Goal: Task Accomplishment & Management: Manage account settings

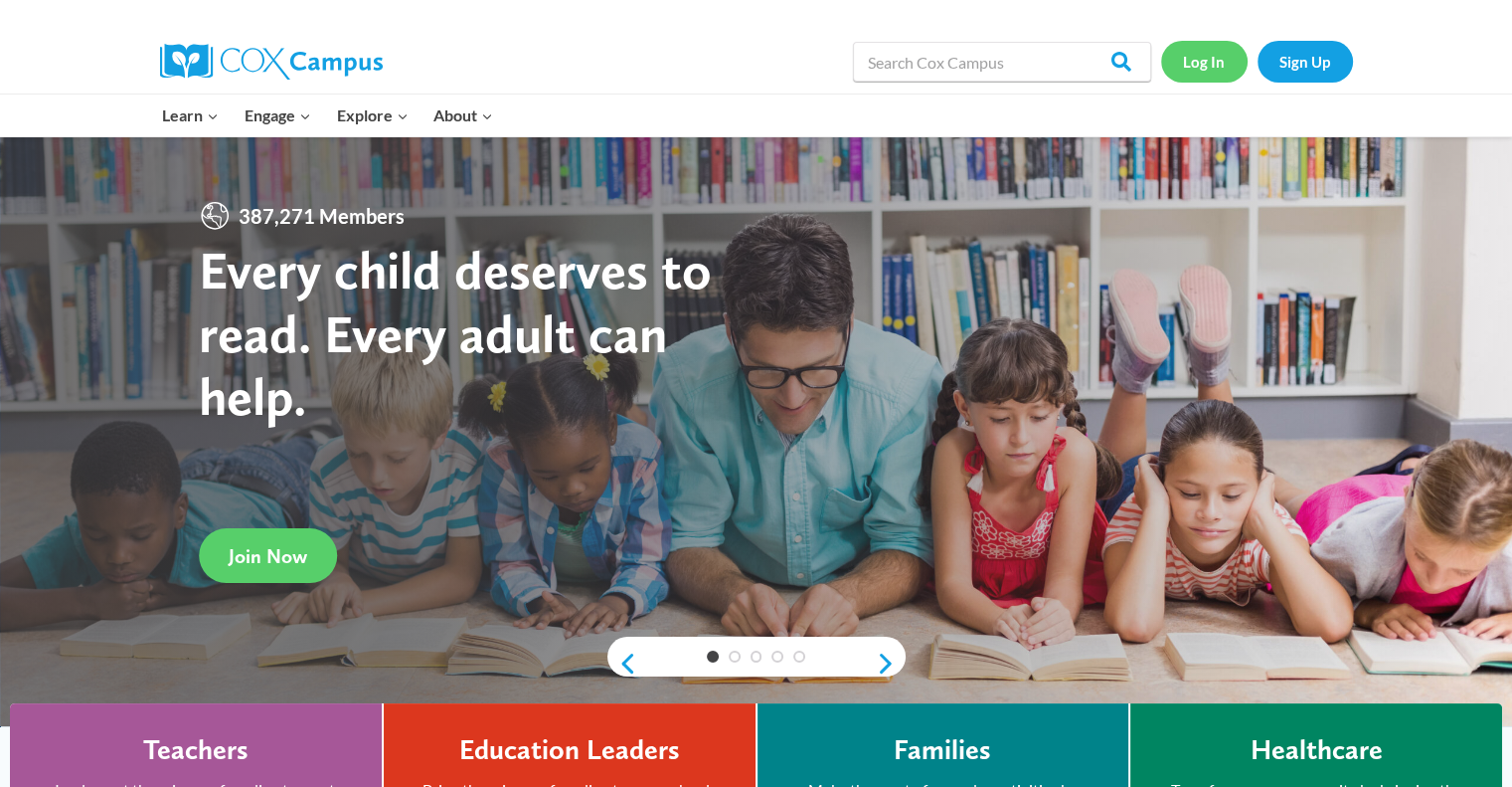
drag, startPoint x: 0, startPoint y: 0, endPoint x: 1194, endPoint y: 71, distance: 1196.1
click at [1194, 71] on link "Log In" at bounding box center [1204, 61] width 87 height 41
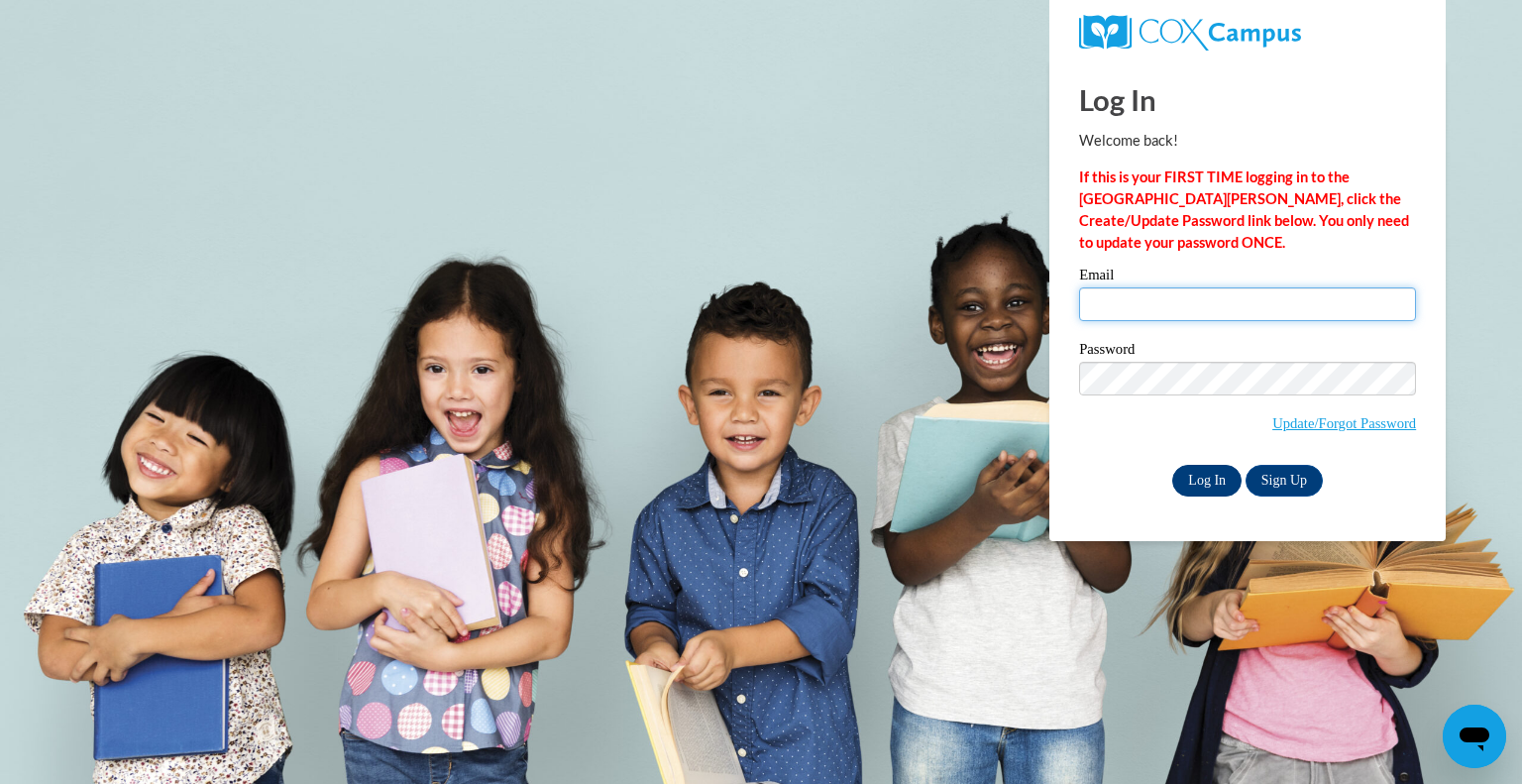
type input "tiffany.yango-au@k12.hi.us"
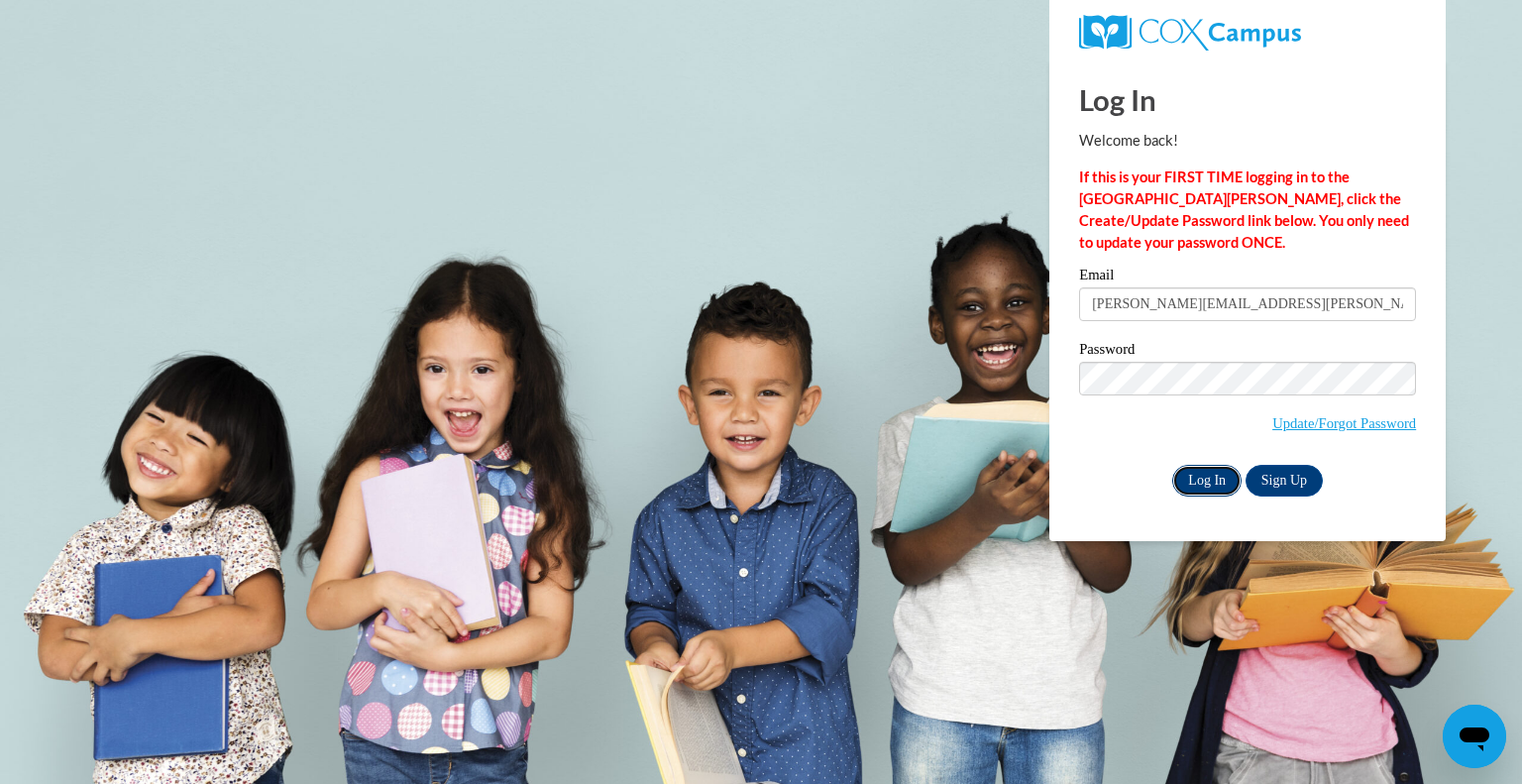
click at [1220, 486] on input "Log In" at bounding box center [1207, 480] width 69 height 32
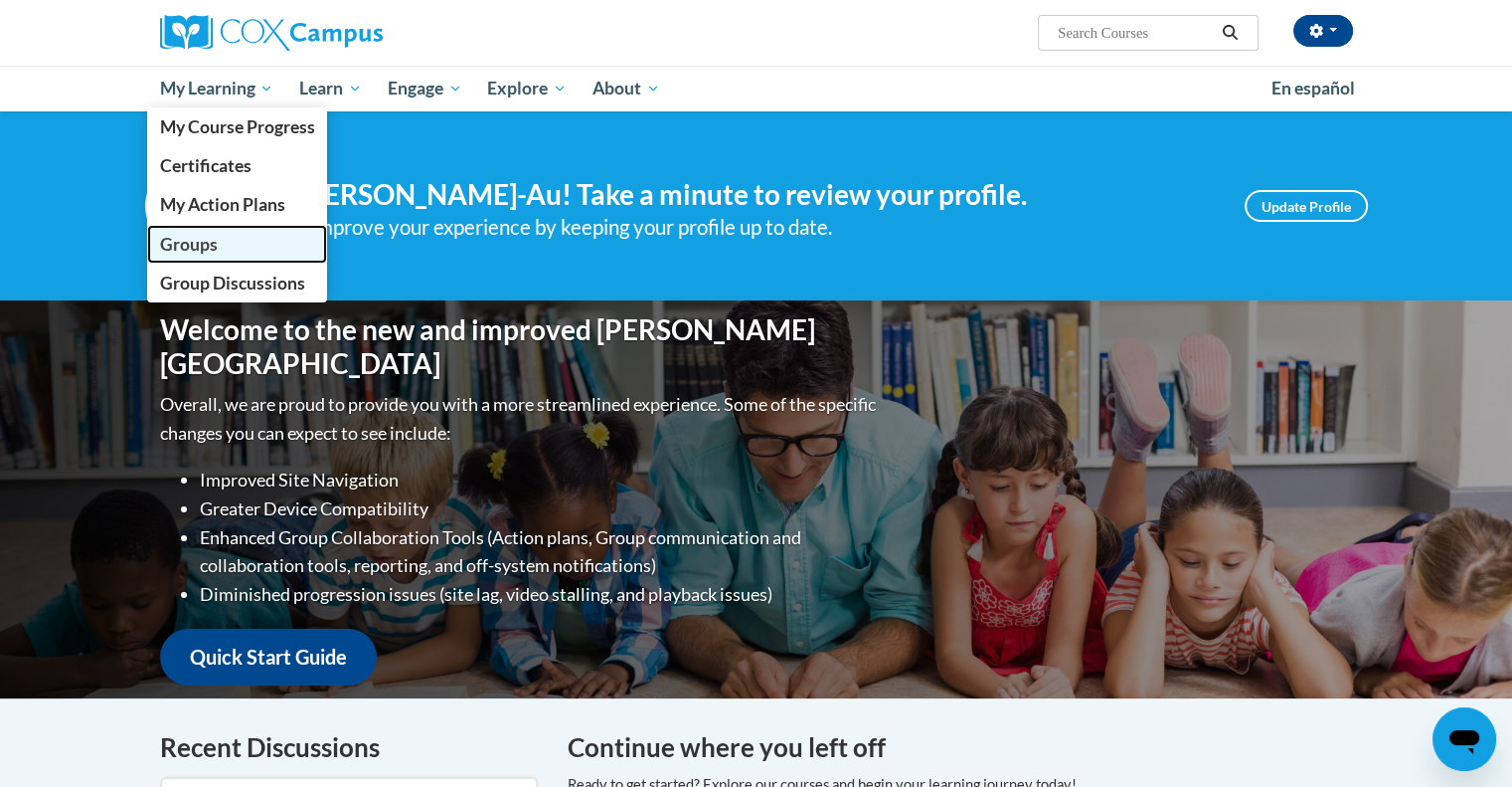
click at [230, 238] on link "Groups" at bounding box center [238, 244] width 181 height 39
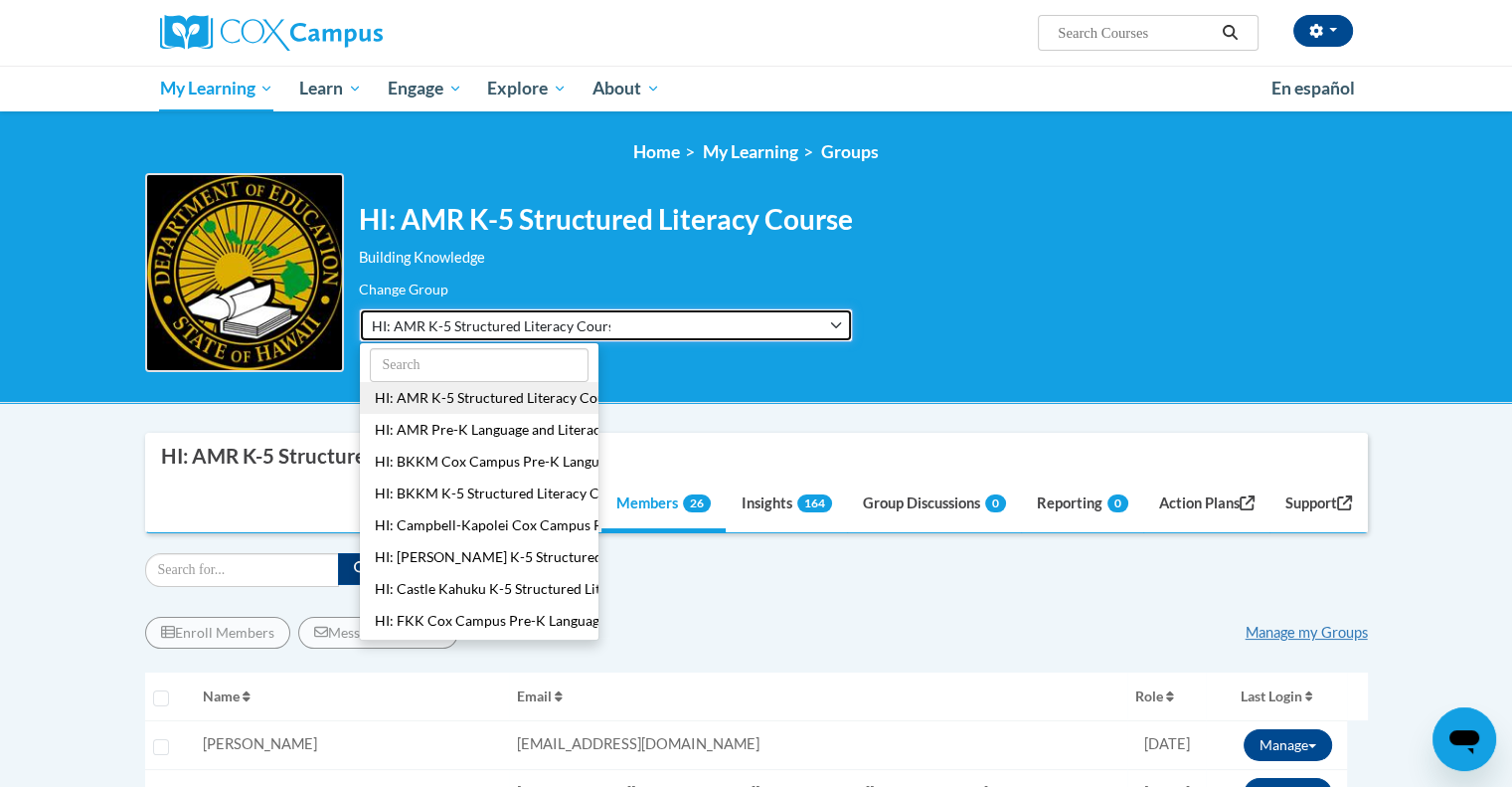
click at [733, 325] on button "HI: AMR K-5 Structured Literacy Course" at bounding box center [606, 325] width 494 height 34
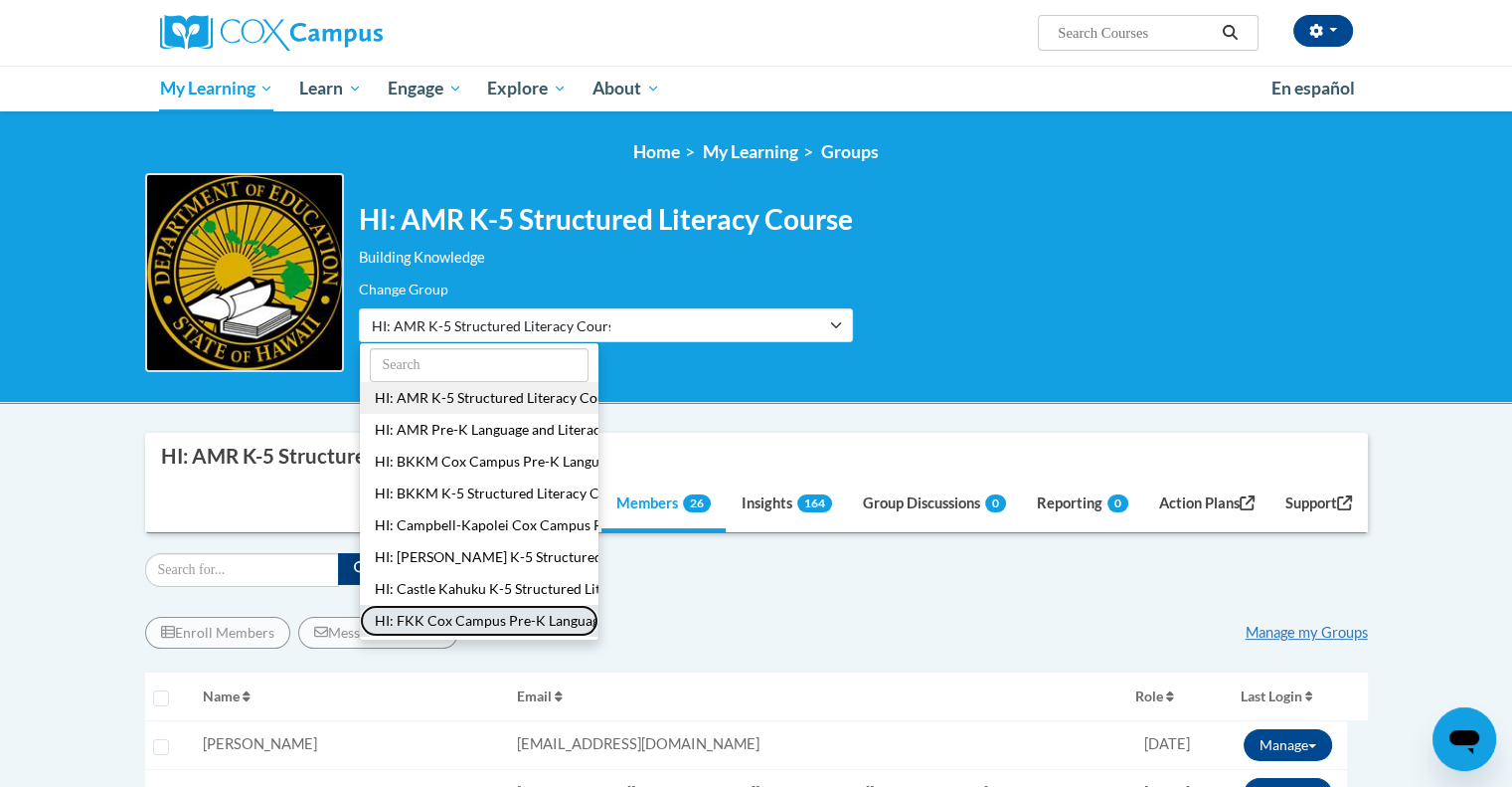
click at [532, 609] on button "HI: FKK Cox Campus Pre-K Language and Literacy" at bounding box center [479, 621] width 239 height 32
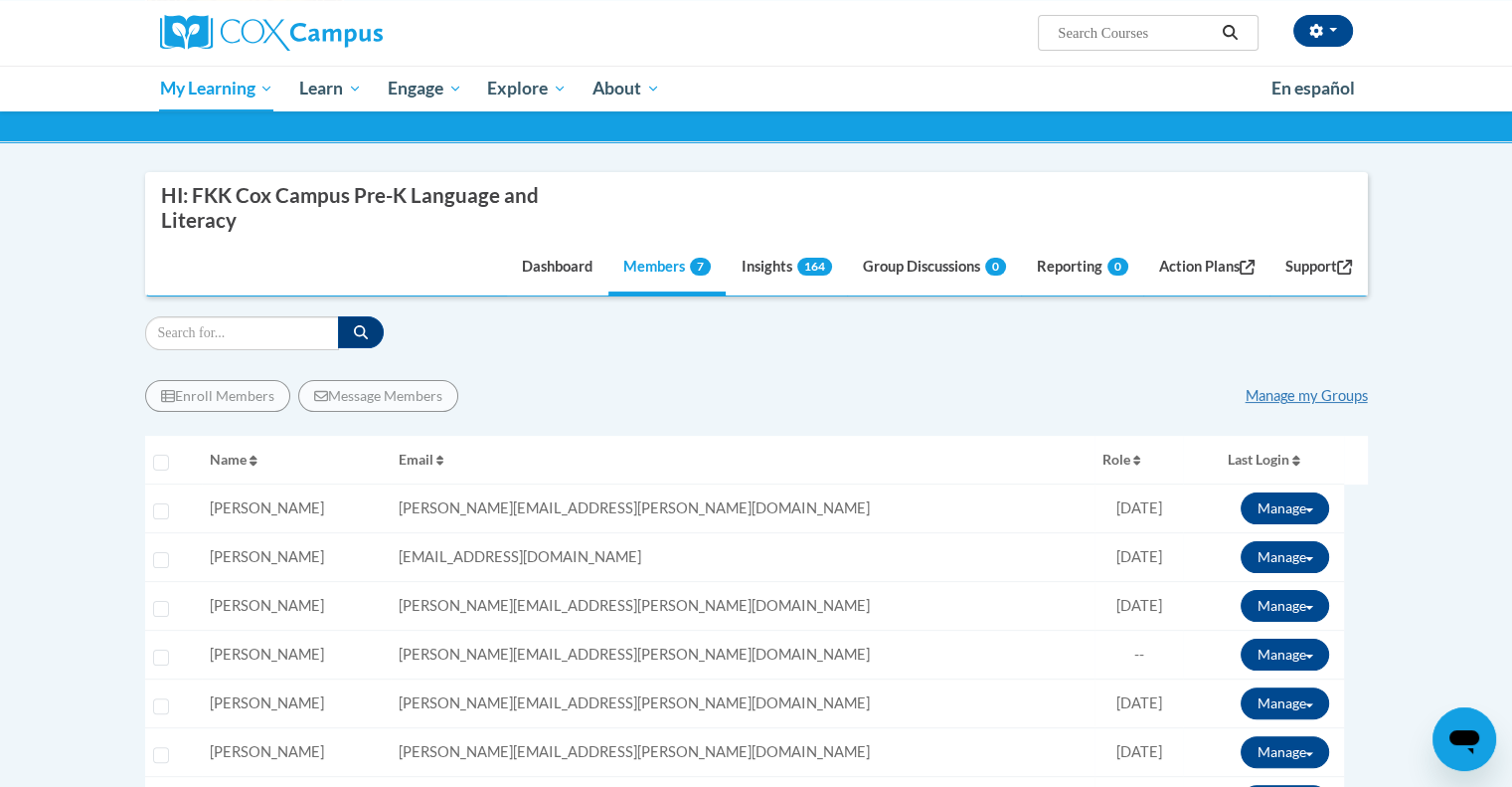
scroll to position [397, 0]
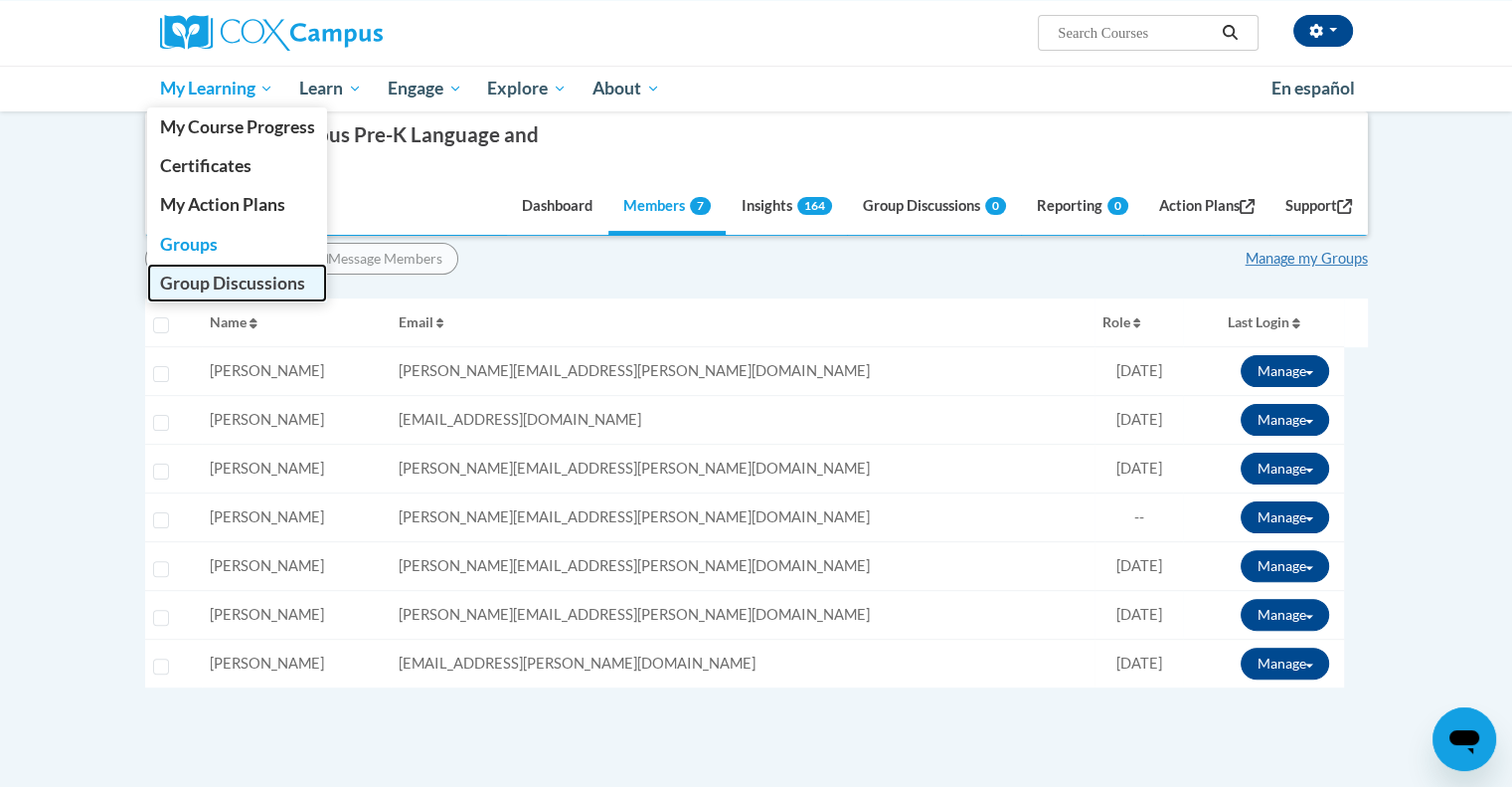
click at [241, 281] on span "Group Discussions" at bounding box center [232, 283] width 145 height 21
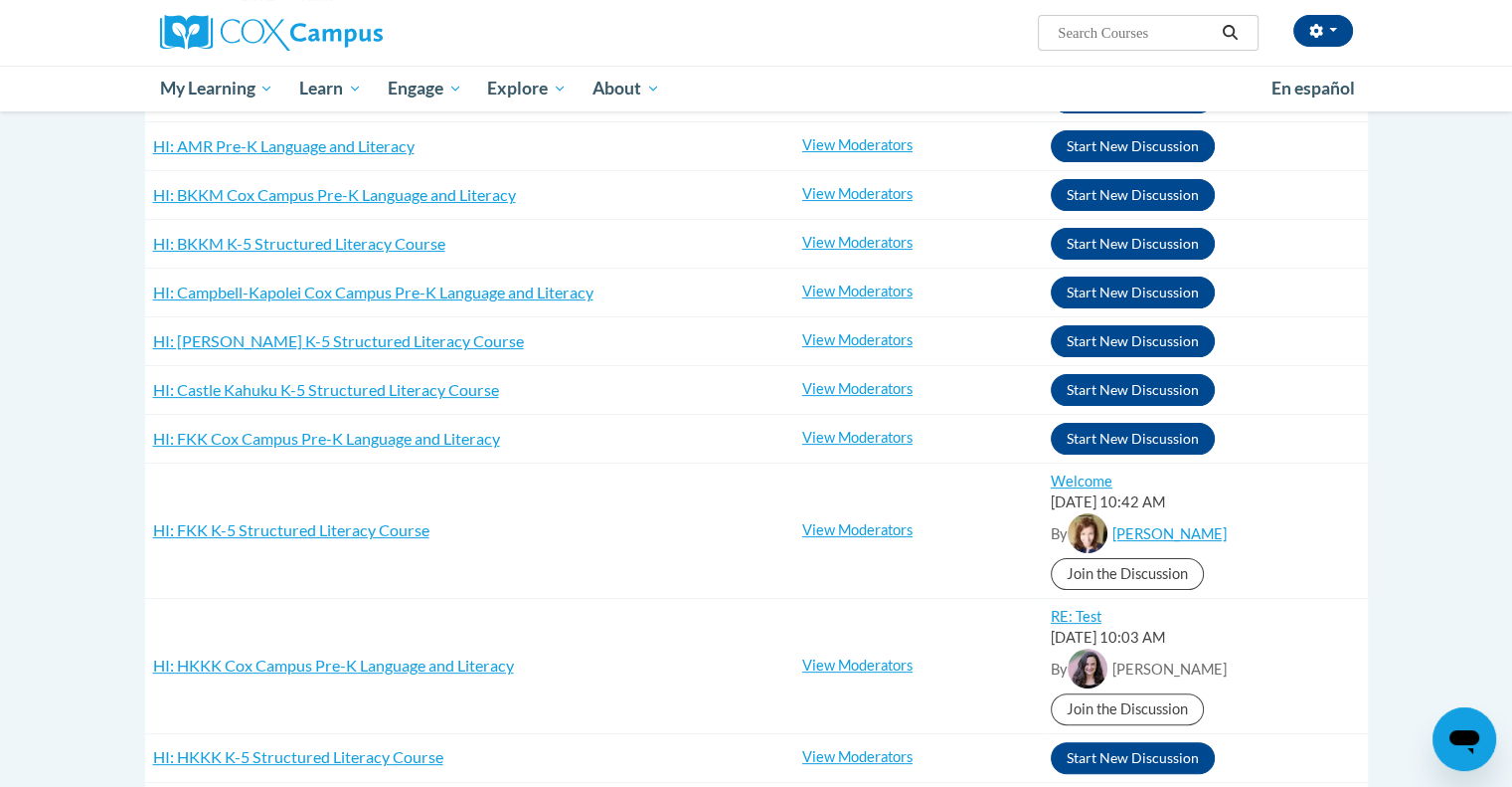
scroll to position [397, 0]
